Goal: Information Seeking & Learning: Learn about a topic

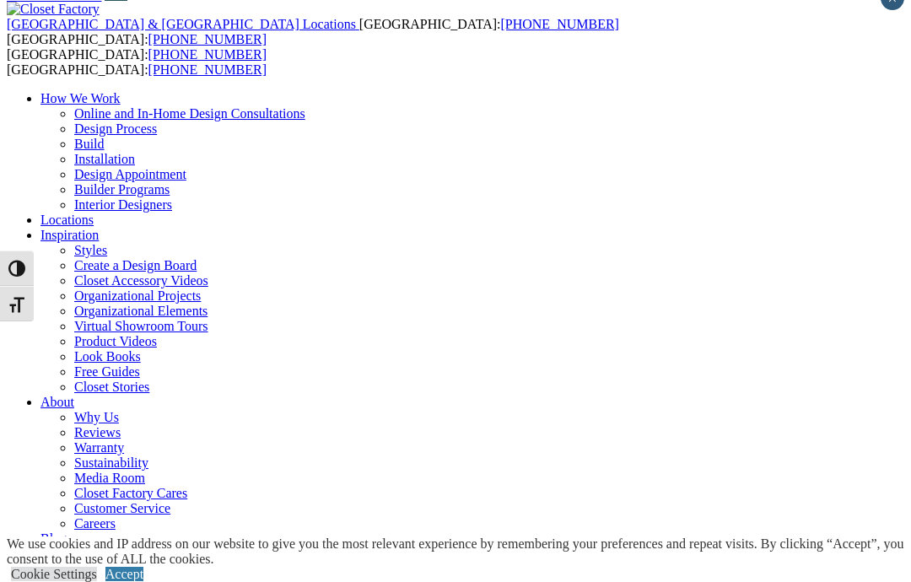
scroll to position [30, 0]
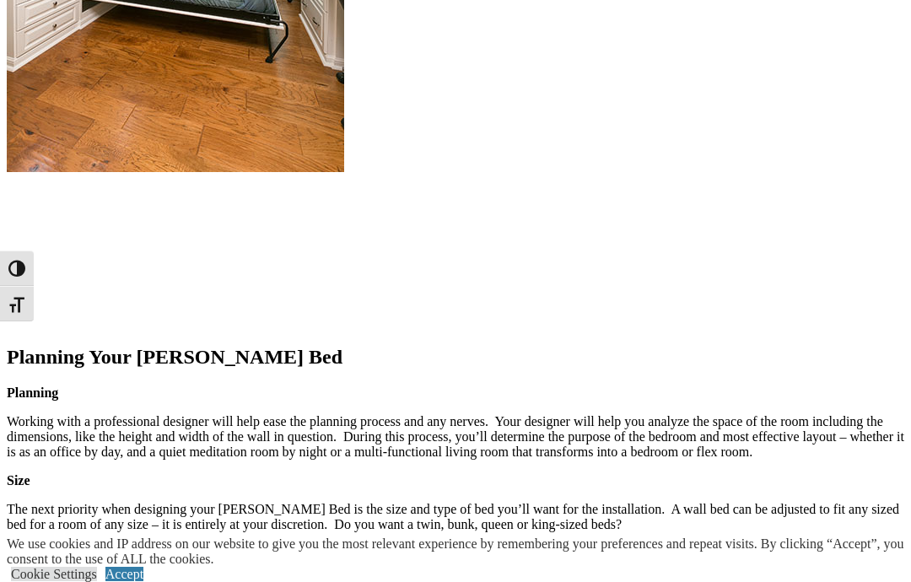
scroll to position [2062, 0]
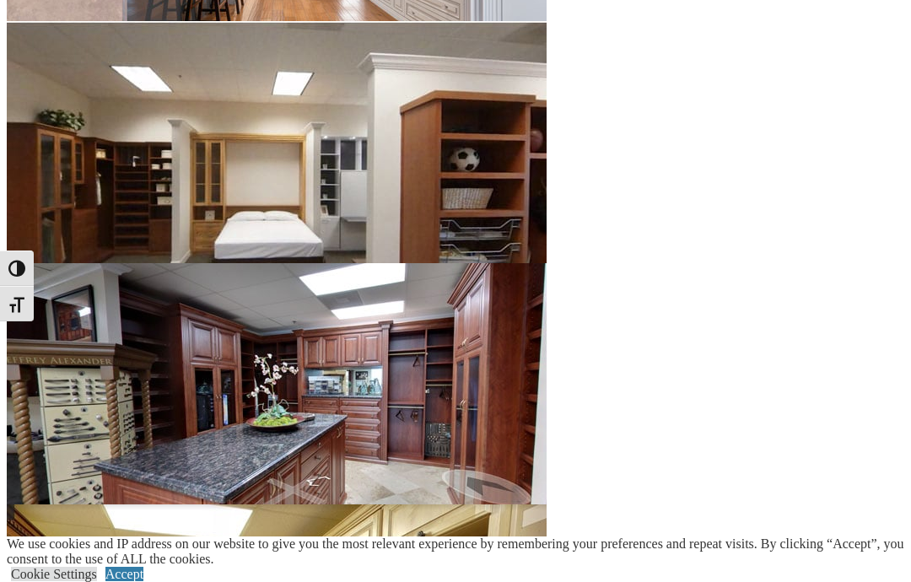
scroll to position [2260, 0]
